Goal: Task Accomplishment & Management: Use online tool/utility

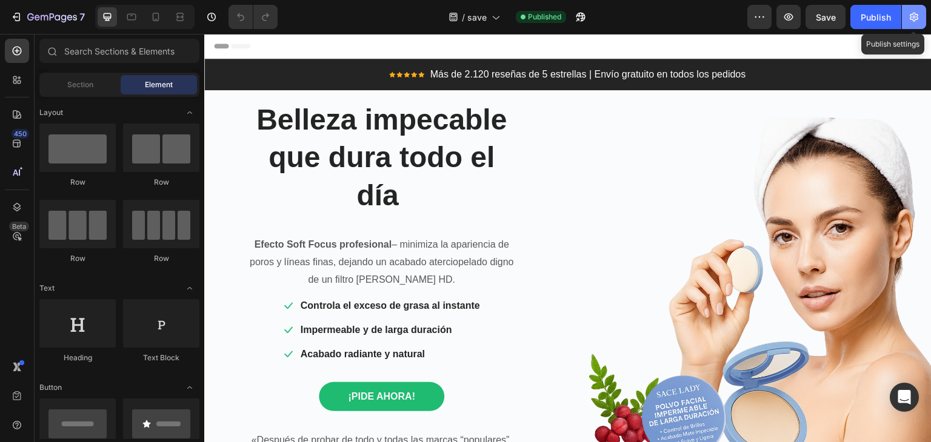
click at [912, 18] on icon "button" at bounding box center [914, 17] width 12 height 12
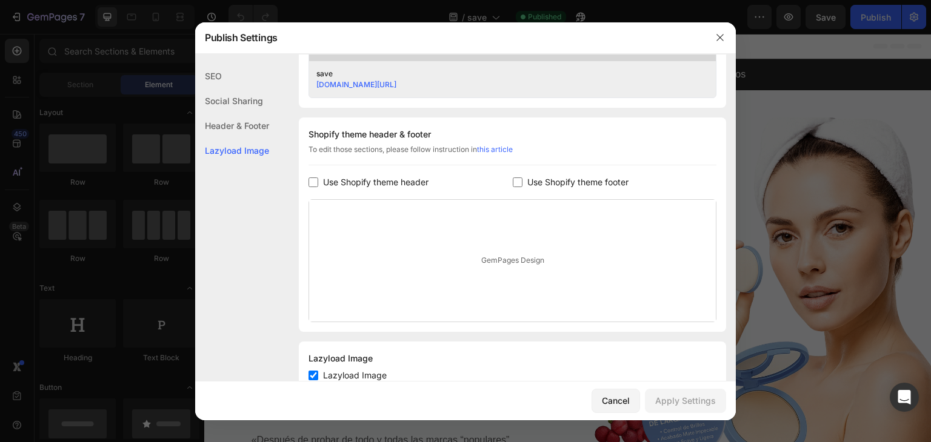
scroll to position [555, 0]
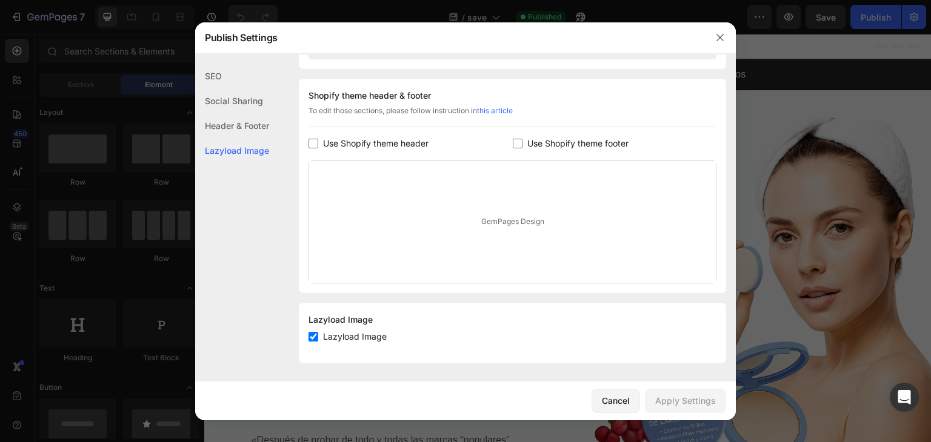
click at [242, 96] on div "Social Sharing" at bounding box center [232, 100] width 74 height 25
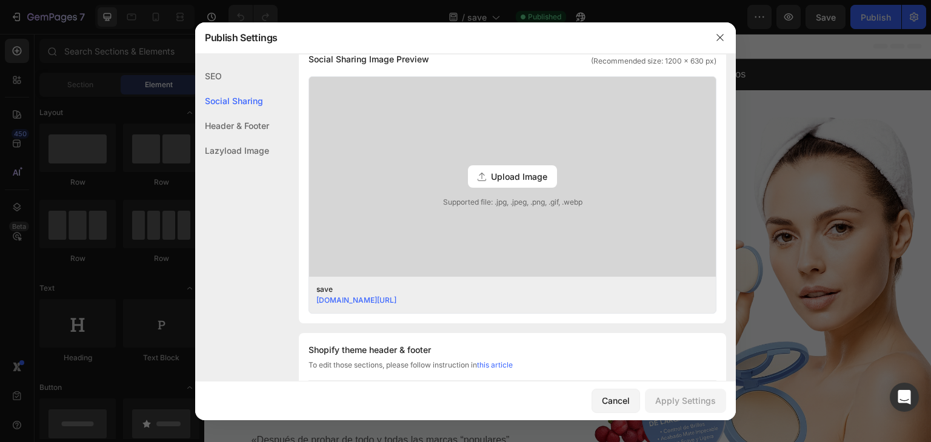
scroll to position [276, 0]
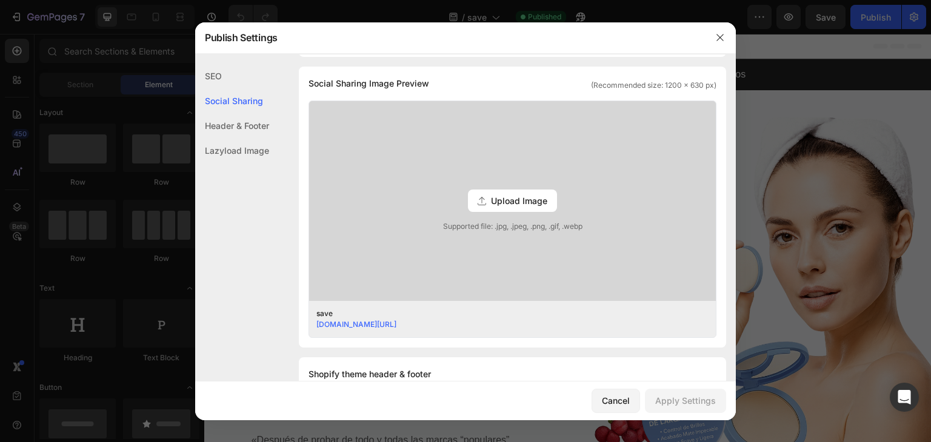
click at [245, 129] on div "Header & Footer" at bounding box center [232, 125] width 74 height 25
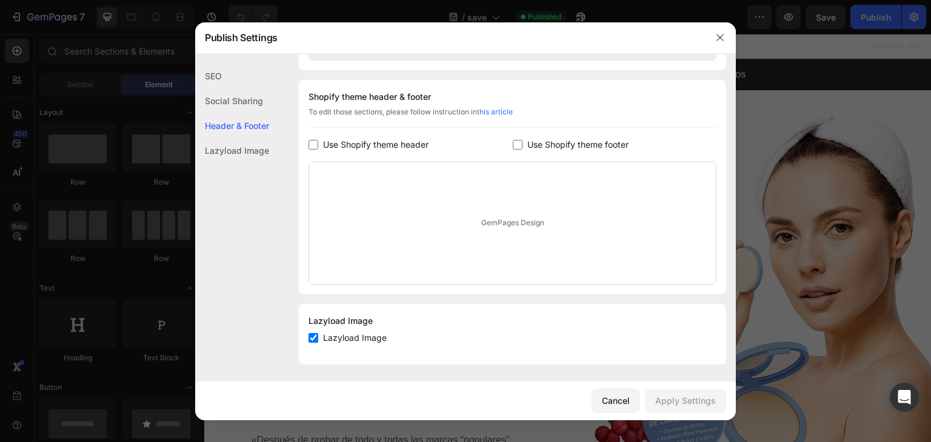
scroll to position [555, 0]
click at [240, 148] on div "Lazyload Image" at bounding box center [232, 150] width 74 height 25
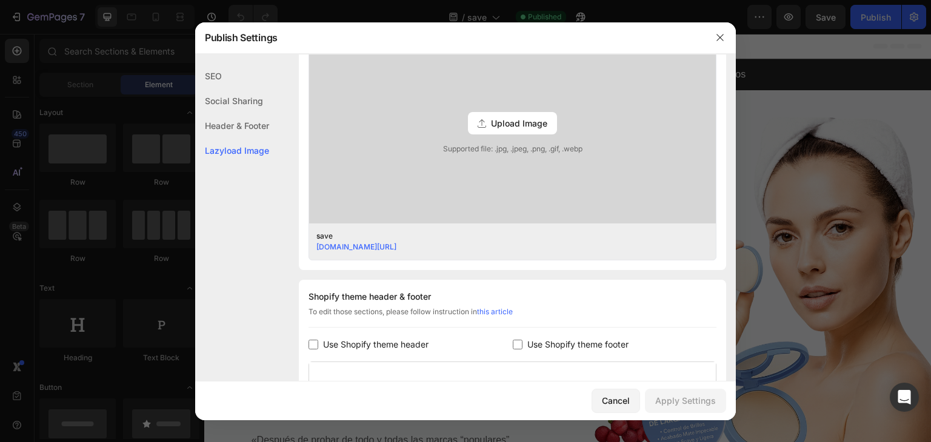
scroll to position [0, 0]
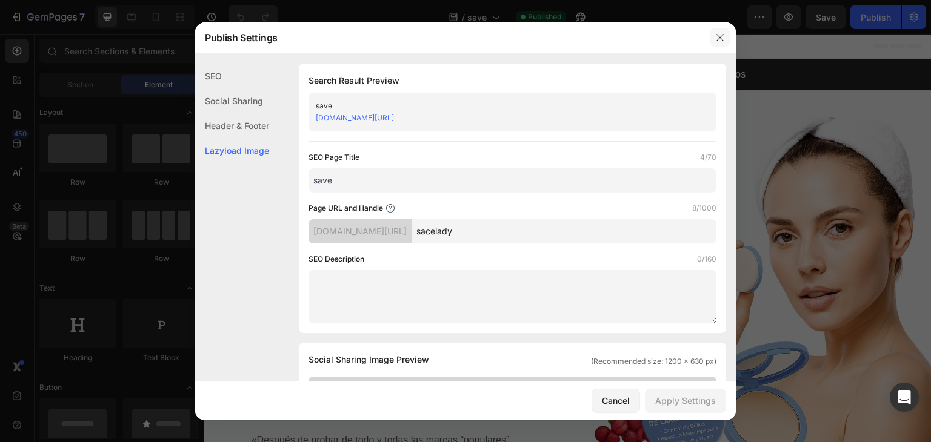
click at [725, 33] on button "button" at bounding box center [719, 37] width 19 height 19
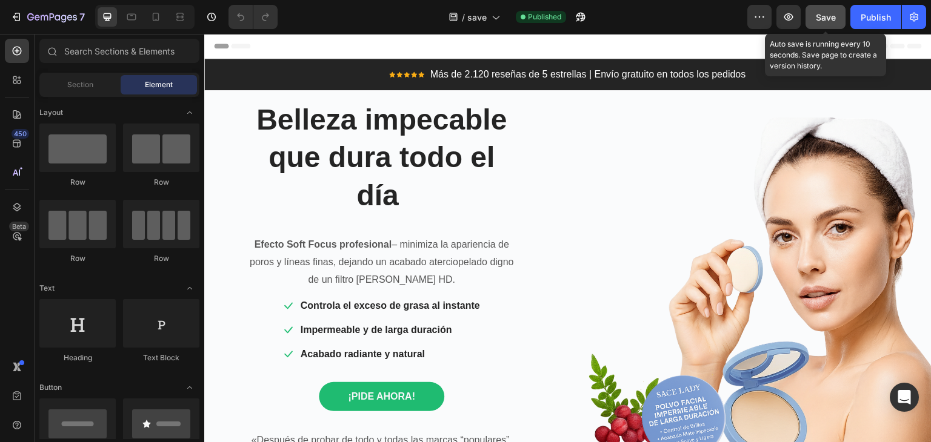
click at [830, 20] on span "Save" at bounding box center [826, 17] width 20 height 10
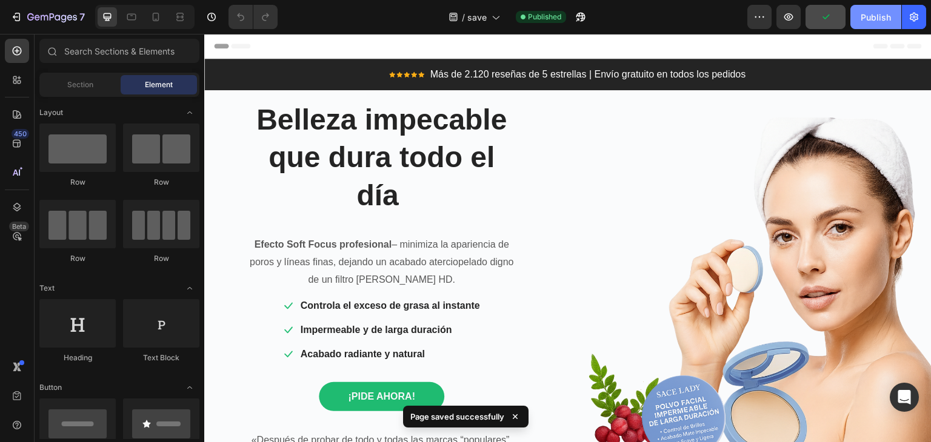
click at [884, 26] on button "Publish" at bounding box center [875, 17] width 51 height 24
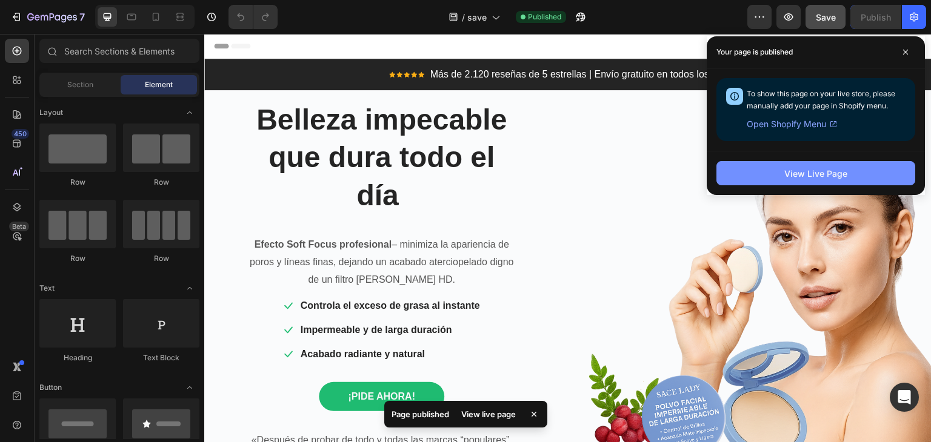
click at [807, 173] on div "View Live Page" at bounding box center [815, 173] width 63 height 13
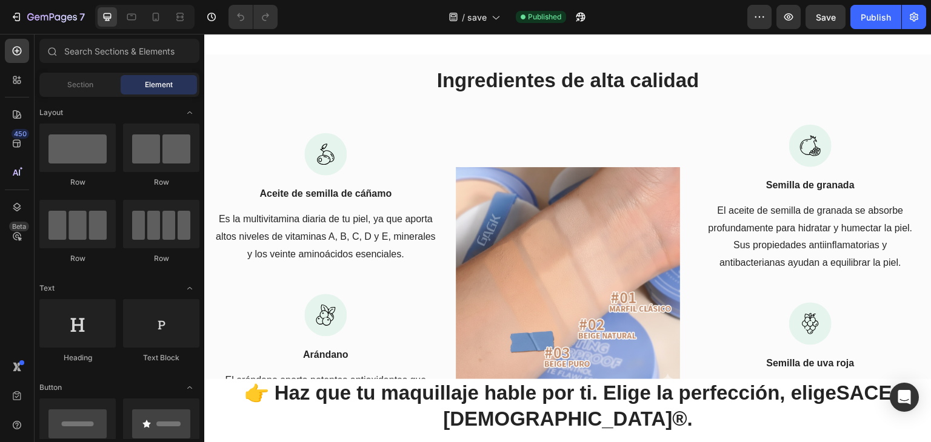
scroll to position [1723, 0]
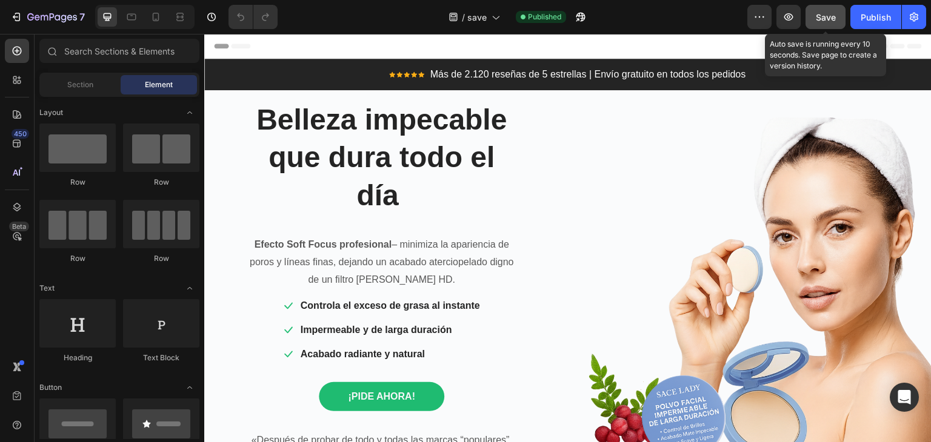
click at [812, 19] on button "Save" at bounding box center [825, 17] width 40 height 24
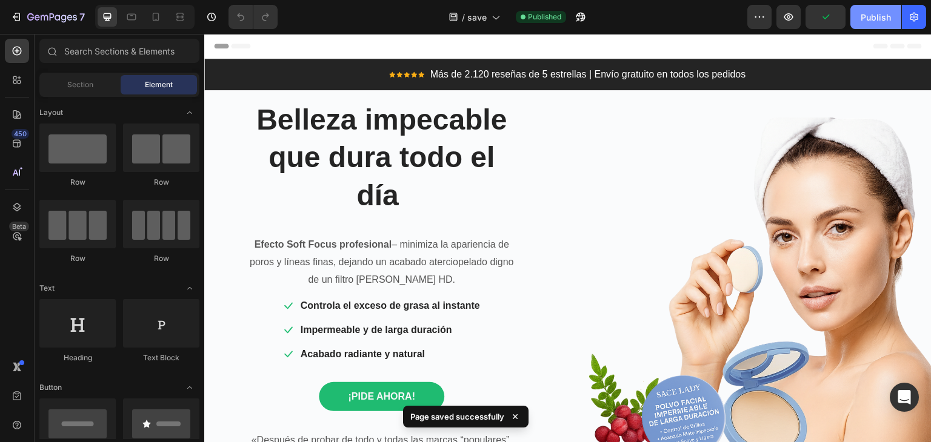
click at [860, 19] on button "Publish" at bounding box center [875, 17] width 51 height 24
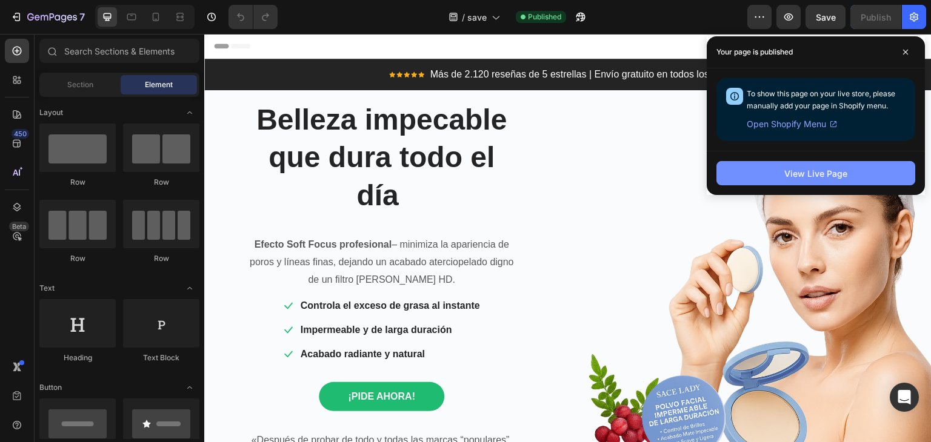
click at [883, 164] on button "View Live Page" at bounding box center [815, 173] width 199 height 24
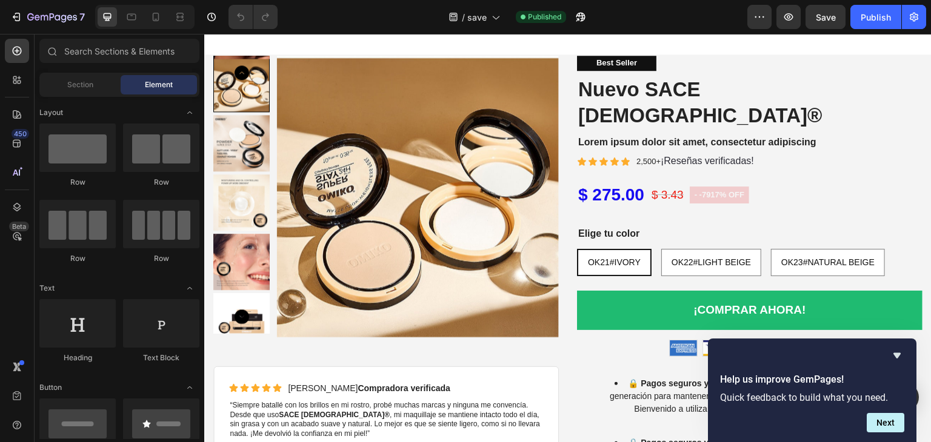
scroll to position [1834, 0]
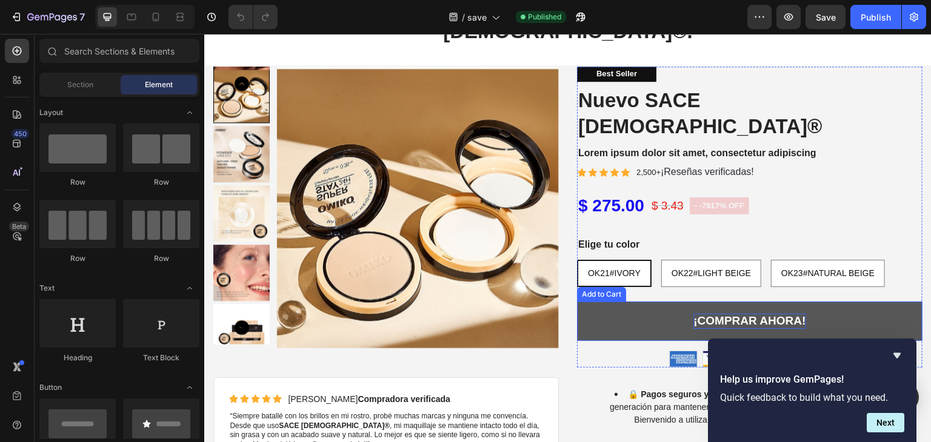
click at [699, 314] on div "¡COMPRAR AHORA!" at bounding box center [749, 321] width 112 height 15
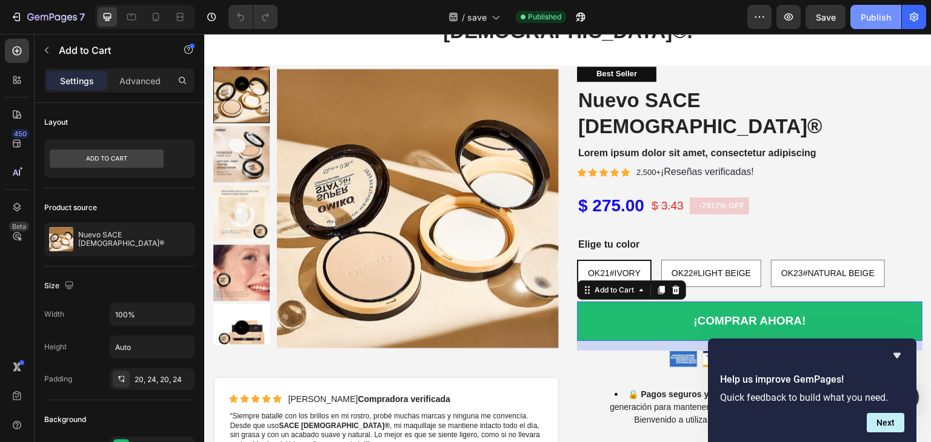
click at [859, 19] on button "Publish" at bounding box center [875, 17] width 51 height 24
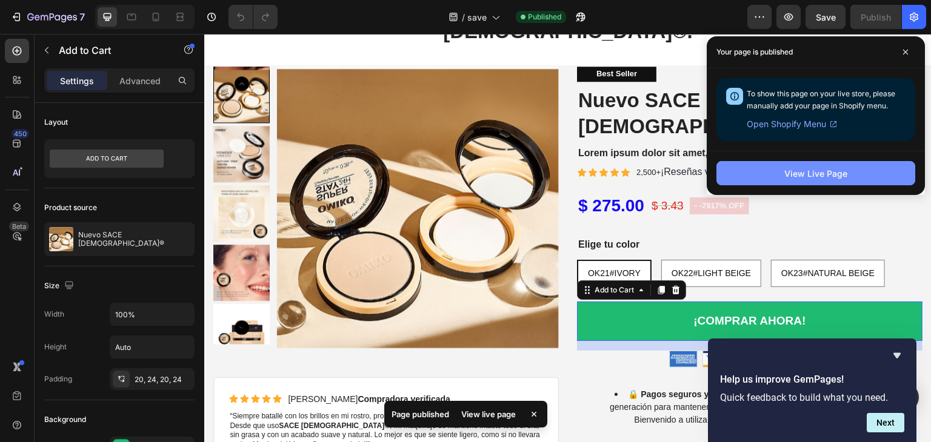
click at [742, 162] on button "View Live Page" at bounding box center [815, 173] width 199 height 24
